Goal: Transaction & Acquisition: Purchase product/service

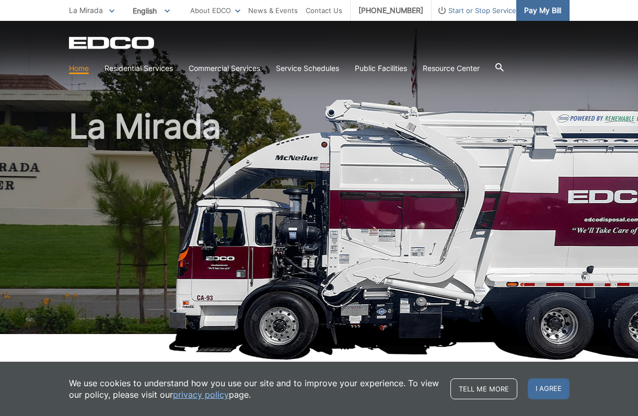
click at [535, 14] on span "Pay My Bill" at bounding box center [542, 10] width 37 height 11
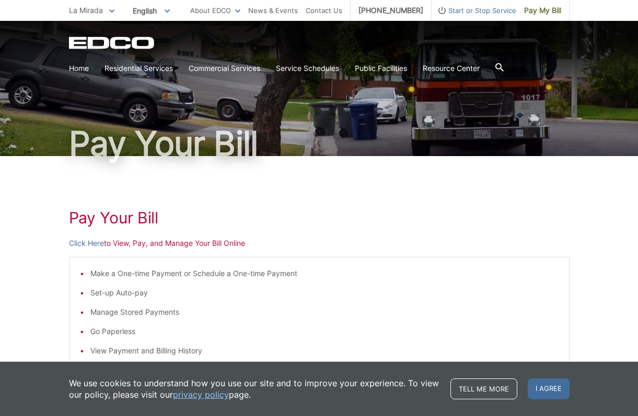
scroll to position [33, 0]
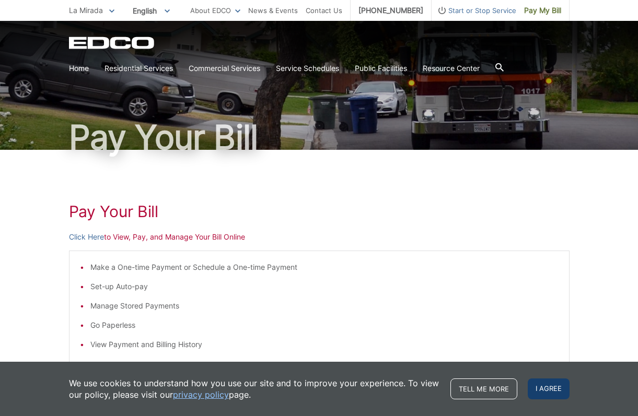
click at [546, 393] on span "I agree" at bounding box center [548, 389] width 42 height 21
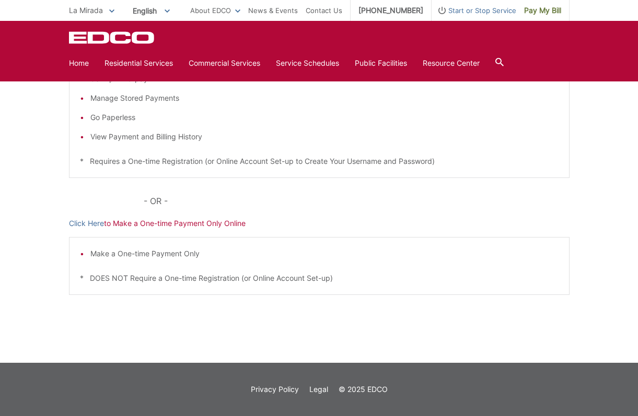
scroll to position [241, 0]
click at [78, 64] on link "Home" at bounding box center [79, 62] width 20 height 11
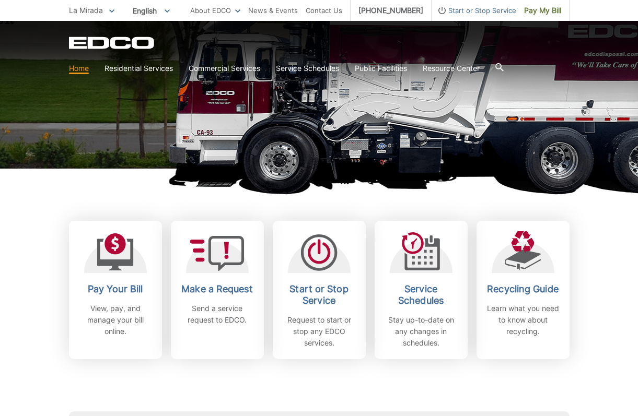
scroll to position [176, 0]
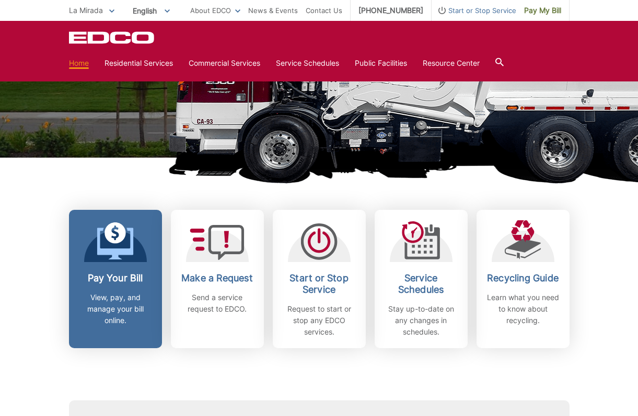
click at [115, 267] on link "Pay Your Bill View, pay, and manage your bill online." at bounding box center [115, 279] width 93 height 138
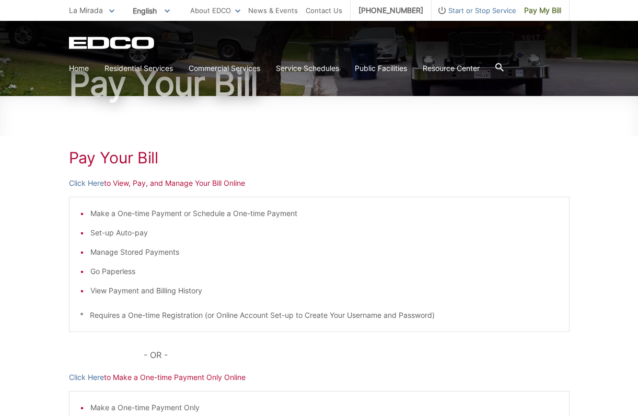
scroll to position [88, 0]
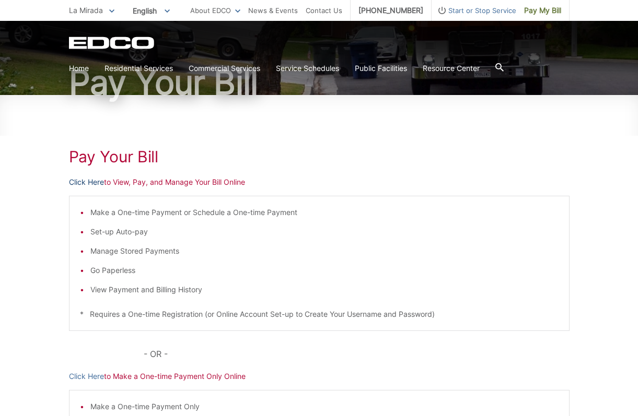
click at [83, 183] on link "Click Here" at bounding box center [86, 181] width 35 height 11
